Goal: Task Accomplishment & Management: Use online tool/utility

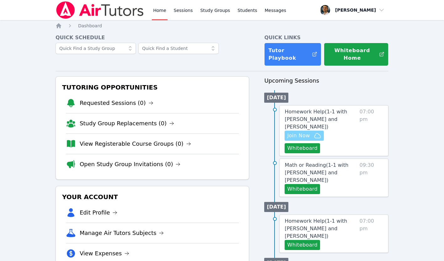
click at [306, 137] on span "Join Now" at bounding box center [298, 136] width 23 height 8
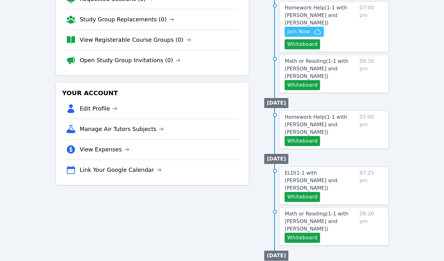
scroll to position [126, 0]
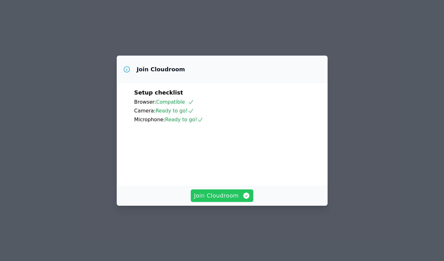
click at [223, 200] on span "Join Cloudroom" at bounding box center [222, 195] width 56 height 9
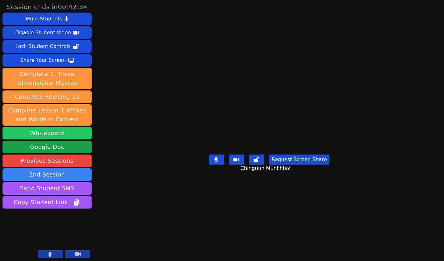
click at [58, 134] on button "Whiteboard" at bounding box center [47, 133] width 89 height 13
click at [52, 255] on button at bounding box center [50, 254] width 25 height 8
click at [52, 255] on icon at bounding box center [50, 253] width 6 height 5
click at [52, 255] on button at bounding box center [50, 254] width 25 height 8
click at [49, 255] on icon at bounding box center [50, 253] width 6 height 5
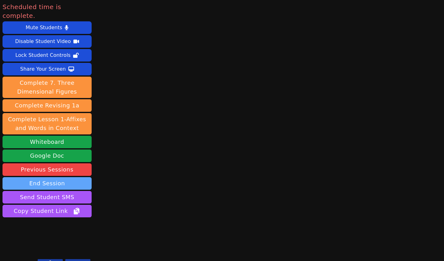
click at [38, 178] on button "End Session" at bounding box center [47, 183] width 89 height 13
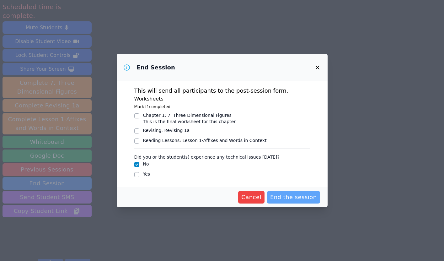
click at [291, 196] on span "End the session" at bounding box center [293, 197] width 47 height 9
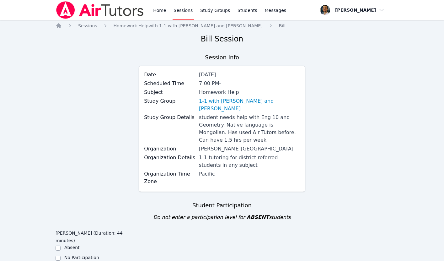
scroll to position [85, 0]
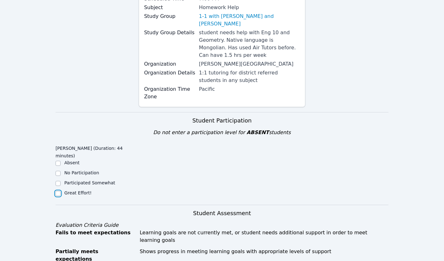
click at [57, 191] on input "Great Effort!" at bounding box center [58, 193] width 5 height 5
checkbox input "true"
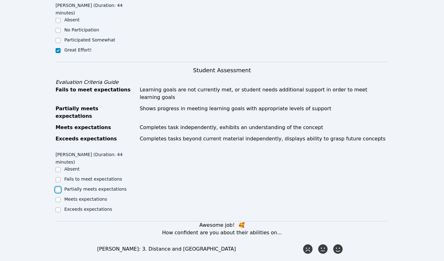
click at [59, 187] on input "Partially meets expectations" at bounding box center [58, 189] width 5 height 5
checkbox input "true"
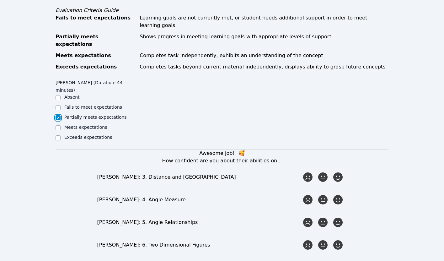
scroll to position [369, 0]
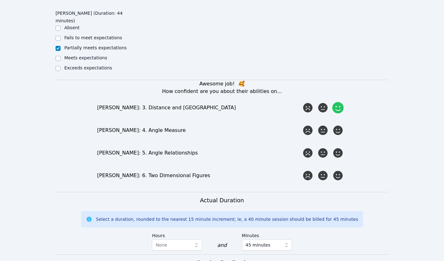
click at [337, 102] on icon at bounding box center [337, 107] width 11 height 11
click at [0, 0] on input "radio" at bounding box center [0, 0] width 0 height 0
click at [325, 125] on icon at bounding box center [322, 130] width 11 height 11
click at [0, 0] on input "radio" at bounding box center [0, 0] width 0 height 0
click at [325, 147] on icon at bounding box center [322, 152] width 11 height 11
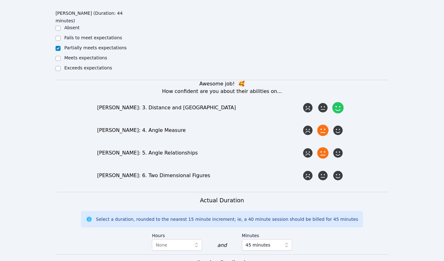
click at [0, 0] on input "radio" at bounding box center [0, 0] width 0 height 0
click at [325, 170] on icon at bounding box center [322, 175] width 11 height 11
click at [0, 0] on input "radio" at bounding box center [0, 0] width 0 height 0
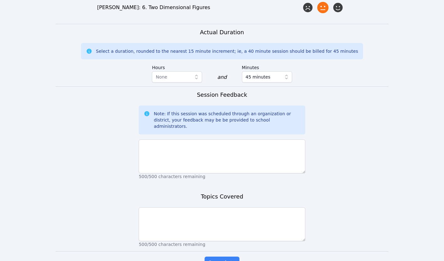
scroll to position [550, 0]
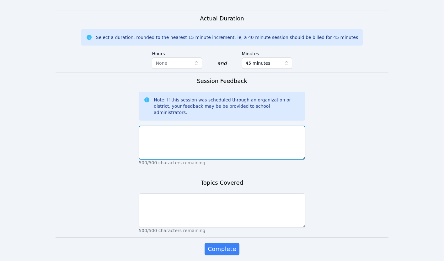
click at [175, 126] on textarea at bounding box center [222, 143] width 167 height 34
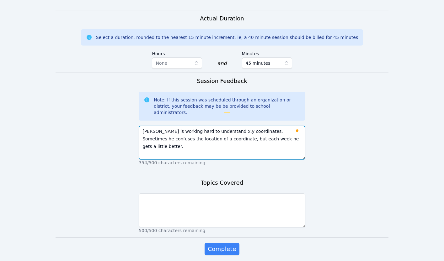
type textarea "Chinguun is working hard to understand x,y coordinates. Sometimes he confuses t…"
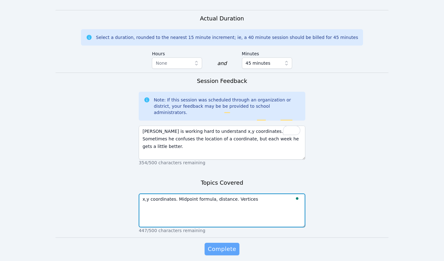
type textarea "x,y coordinates. Midpoint formula, distance. Vertices"
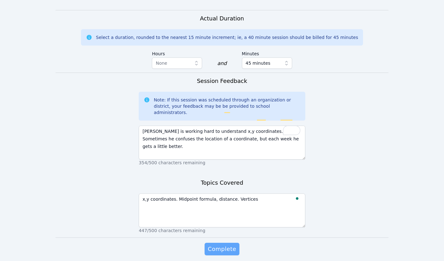
click at [218, 244] on span "Complete" at bounding box center [222, 248] width 28 height 9
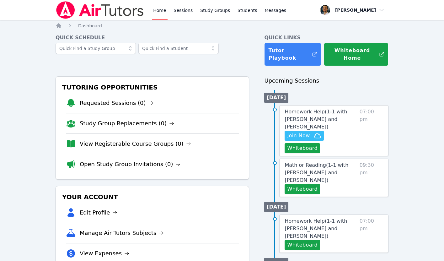
scroll to position [126, 0]
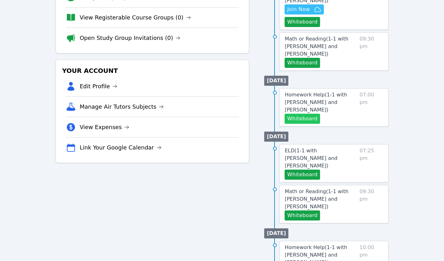
click at [291, 119] on button "Whiteboard" at bounding box center [302, 119] width 35 height 10
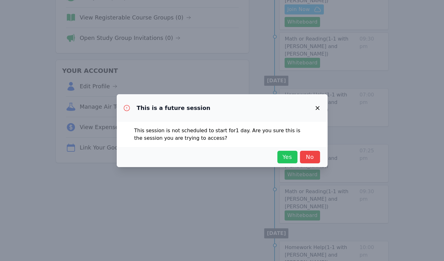
click at [283, 156] on span "Yes" at bounding box center [288, 157] width 14 height 9
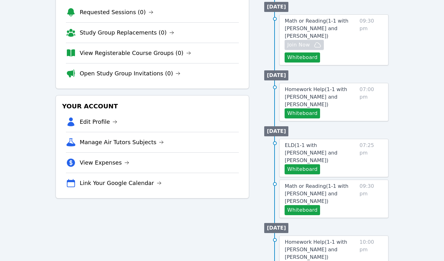
scroll to position [74, 0]
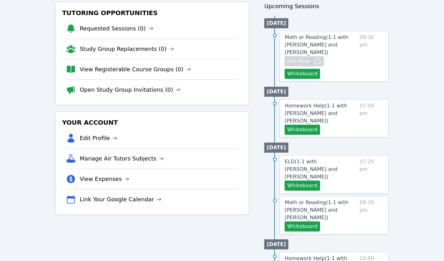
click at [414, 91] on div "Home Sessions Study Groups Students Messages Open user menu [PERSON_NAME] Open …" at bounding box center [222, 189] width 444 height 527
